Goal: Task Accomplishment & Management: Manage account settings

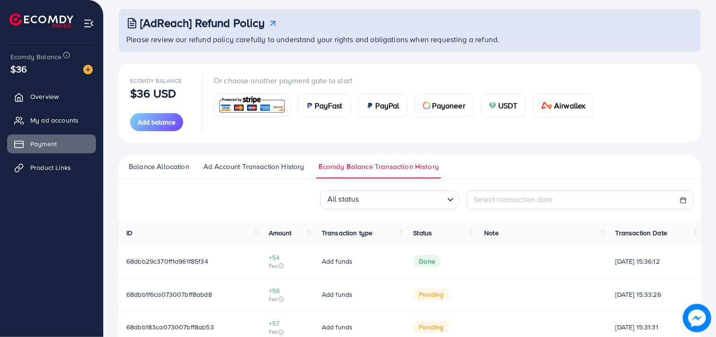
scroll to position [96, 0]
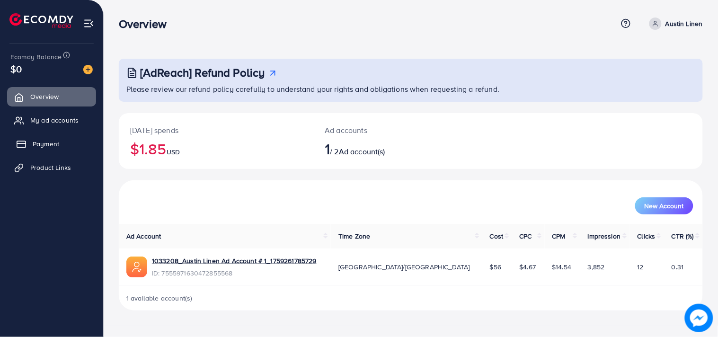
click at [30, 146] on link "Payment" at bounding box center [51, 143] width 89 height 19
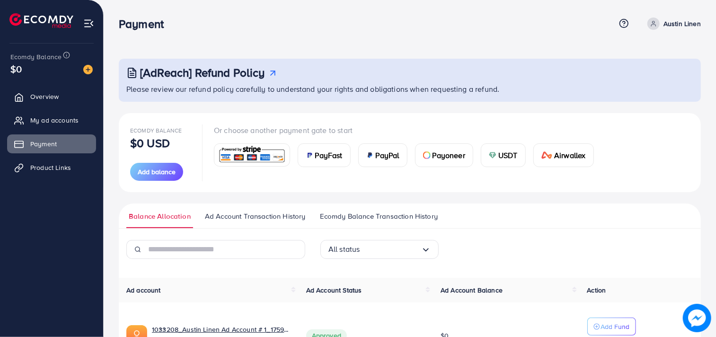
click at [658, 17] on div "Payment Help Center Contact Support Term and policy About Us Austin Linen Profi…" at bounding box center [410, 24] width 582 height 26
click at [660, 21] on link "Austin Linen" at bounding box center [671, 24] width 57 height 12
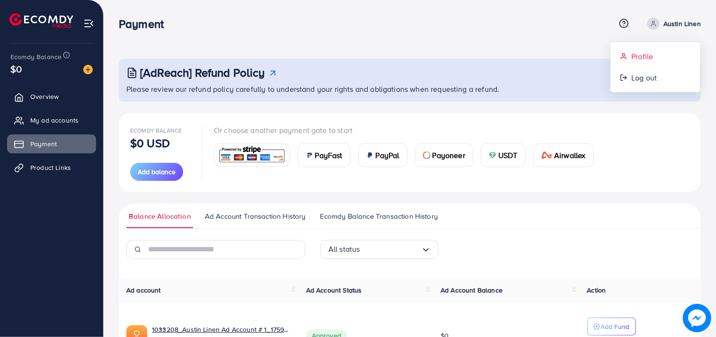
click at [646, 53] on span "Profile" at bounding box center [642, 56] width 22 height 11
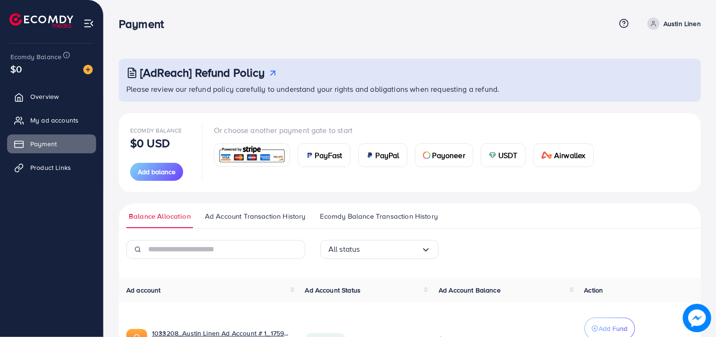
select select "********"
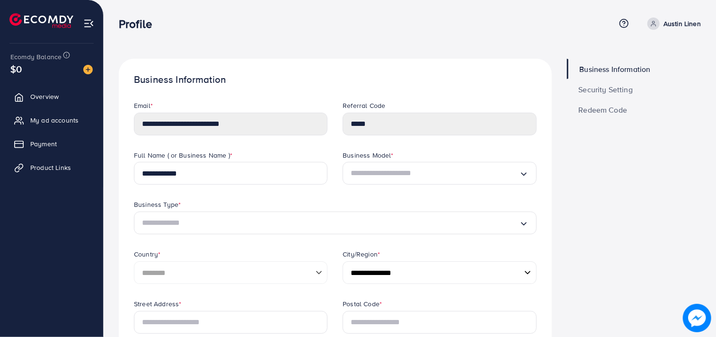
scroll to position [53, 0]
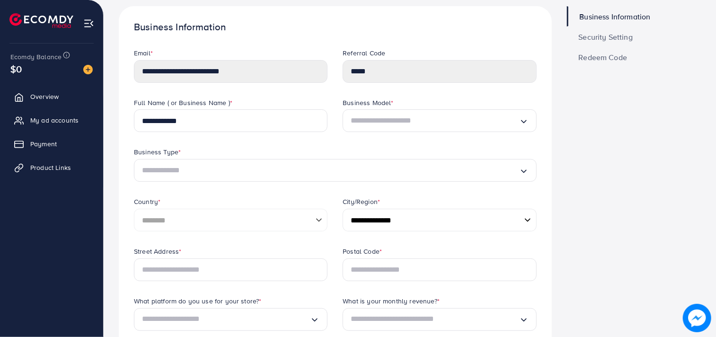
click at [426, 225] on select "**********" at bounding box center [439, 220] width 193 height 23
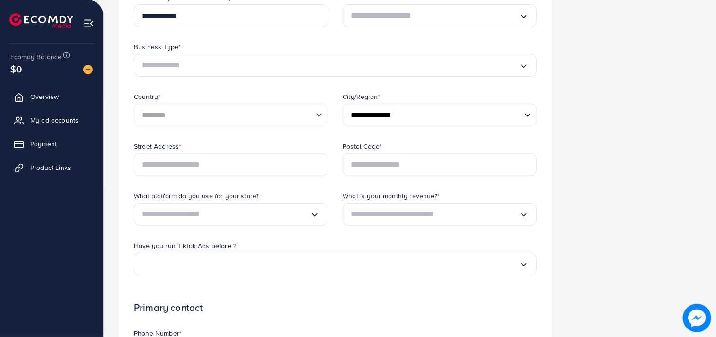
scroll to position [210, 0]
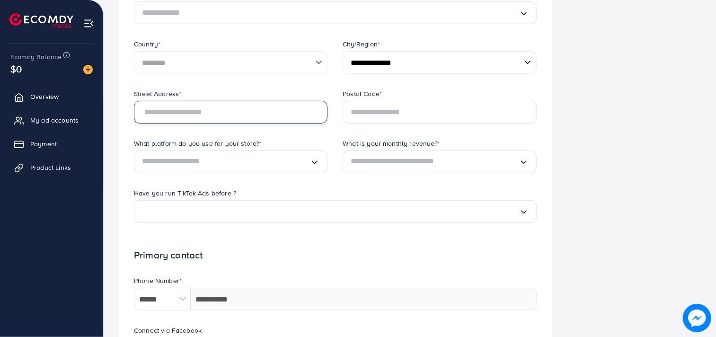
click at [296, 113] on input "text" at bounding box center [230, 112] width 193 height 23
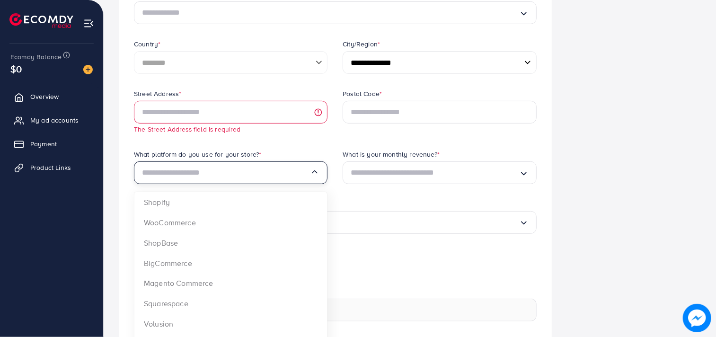
click at [295, 152] on div "What platform do you use for your store? * Loading... Shopify WooCommerce ShopB…" at bounding box center [230, 166] width 193 height 35
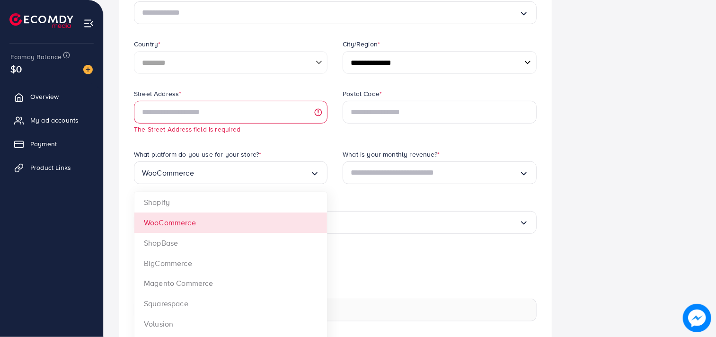
click at [306, 216] on div "Street Address * The Street Address field is required Postal Code * What platfo…" at bounding box center [335, 169] width 418 height 160
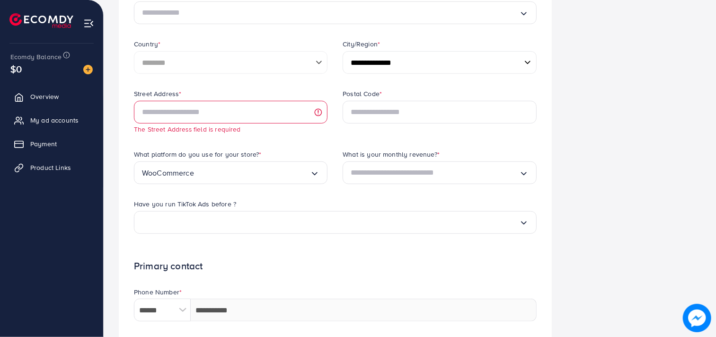
click at [303, 175] on input "Search for option" at bounding box center [252, 172] width 116 height 15
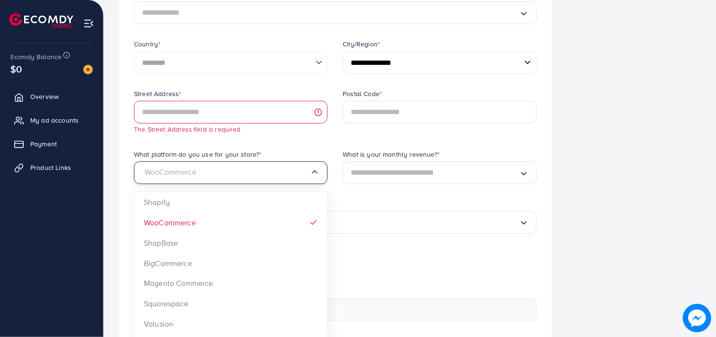
click at [303, 175] on input "Search for option" at bounding box center [226, 172] width 168 height 15
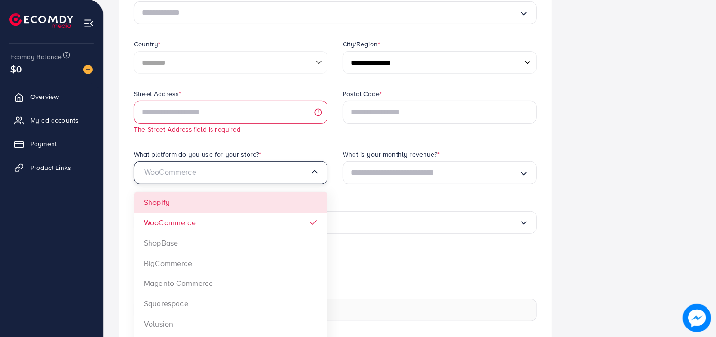
click at [251, 204] on div "Street Address * The Street Address field is required Postal Code * What platfo…" at bounding box center [335, 169] width 418 height 160
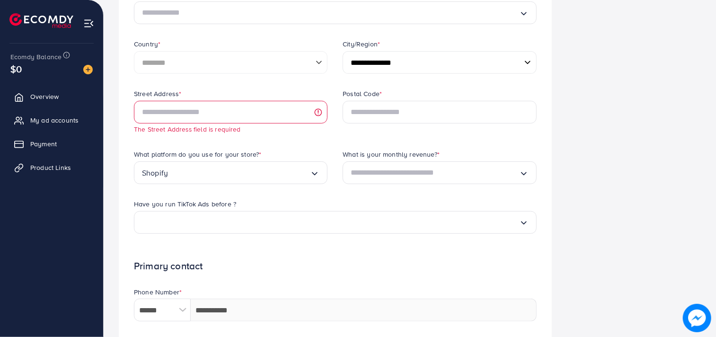
click at [394, 167] on input "Search for option" at bounding box center [435, 172] width 168 height 15
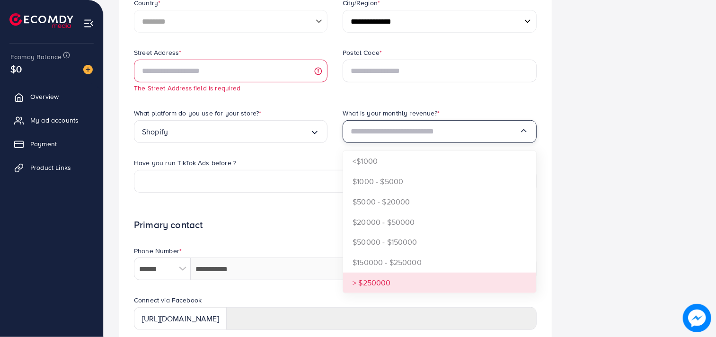
scroll to position [263, 0]
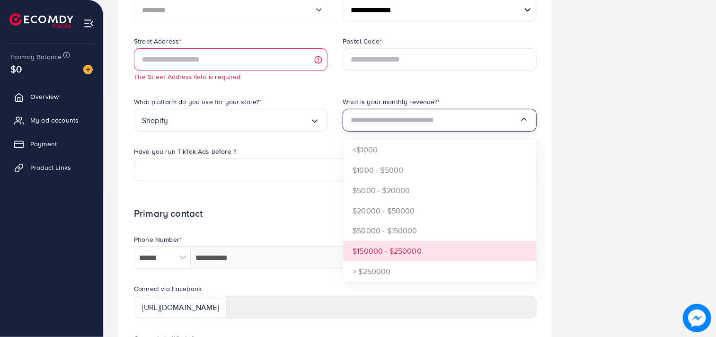
click at [390, 257] on form "**********" at bounding box center [335, 144] width 403 height 612
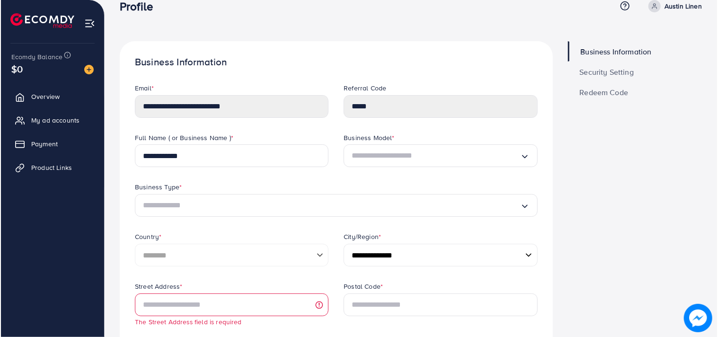
scroll to position [0, 0]
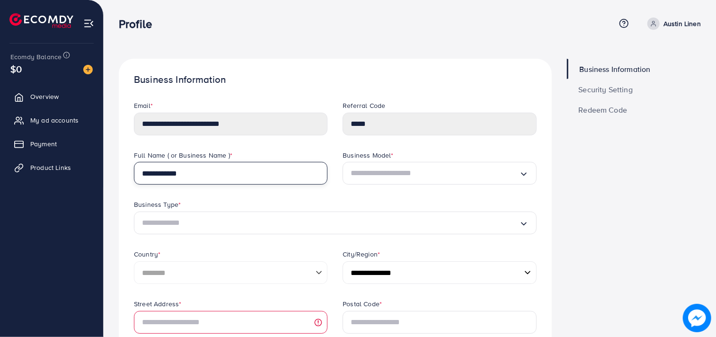
click at [301, 184] on input "**********" at bounding box center [230, 173] width 193 height 23
click at [300, 202] on div "Business Type *" at bounding box center [335, 206] width 403 height 12
click at [54, 95] on span "Overview" at bounding box center [47, 96] width 28 height 9
